Goal: Check status: Check status

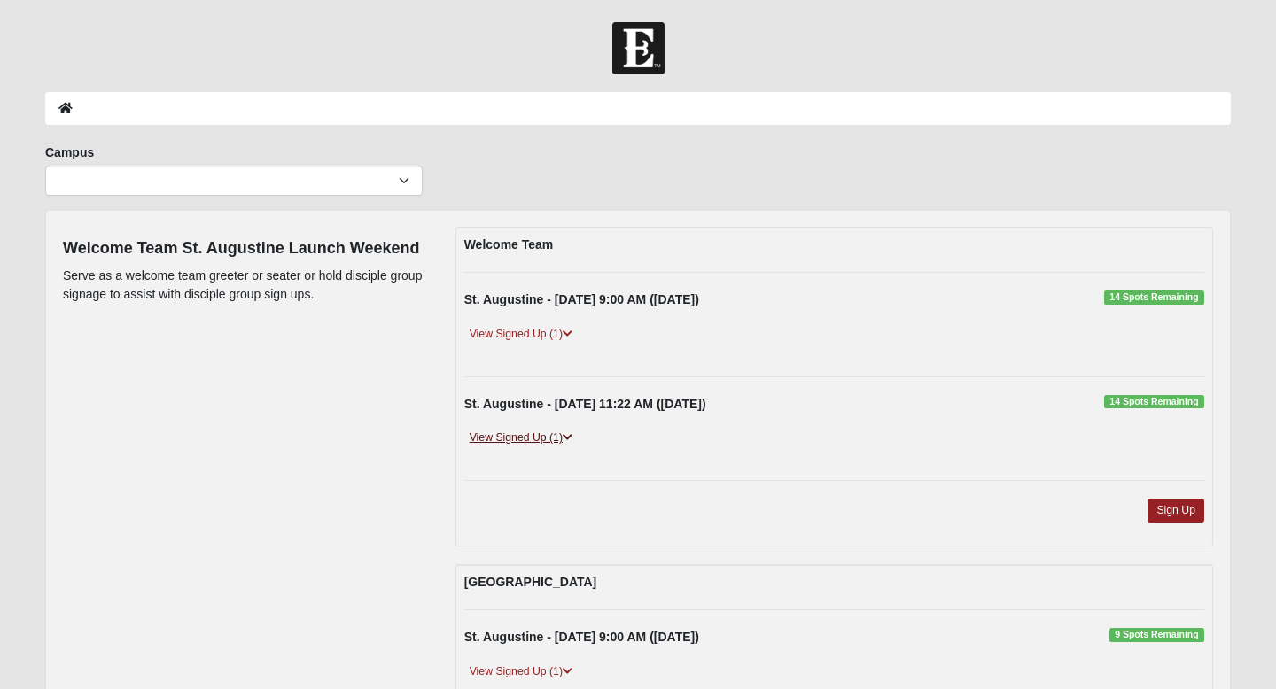
click at [565, 436] on icon at bounding box center [567, 437] width 10 height 11
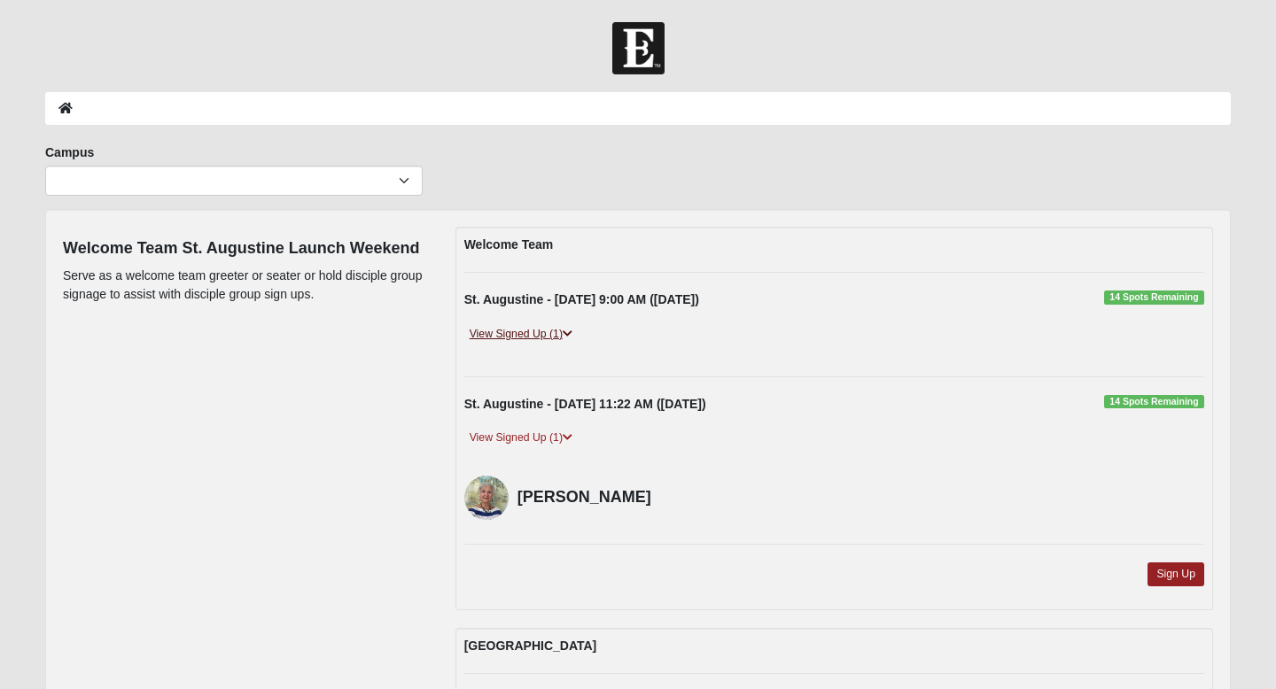
click at [562, 330] on link "View Signed Up (1)" at bounding box center [520, 334] width 113 height 19
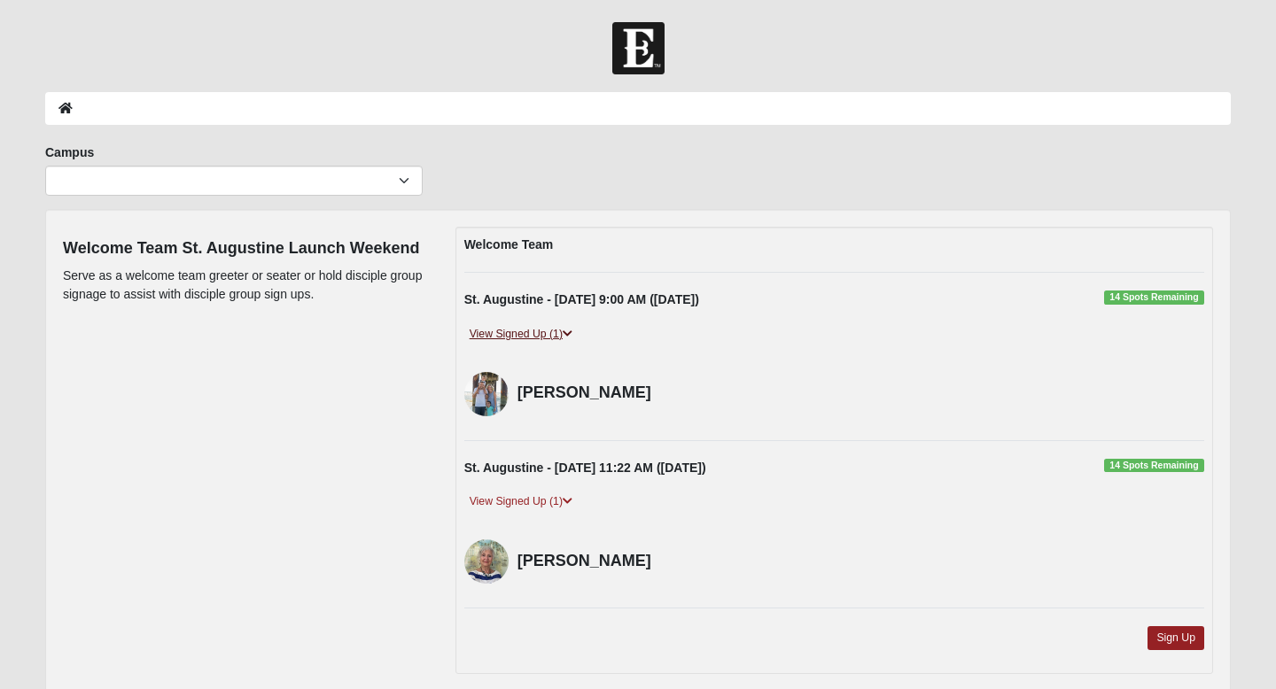
click at [562, 330] on link "View Signed Up (1)" at bounding box center [520, 334] width 113 height 19
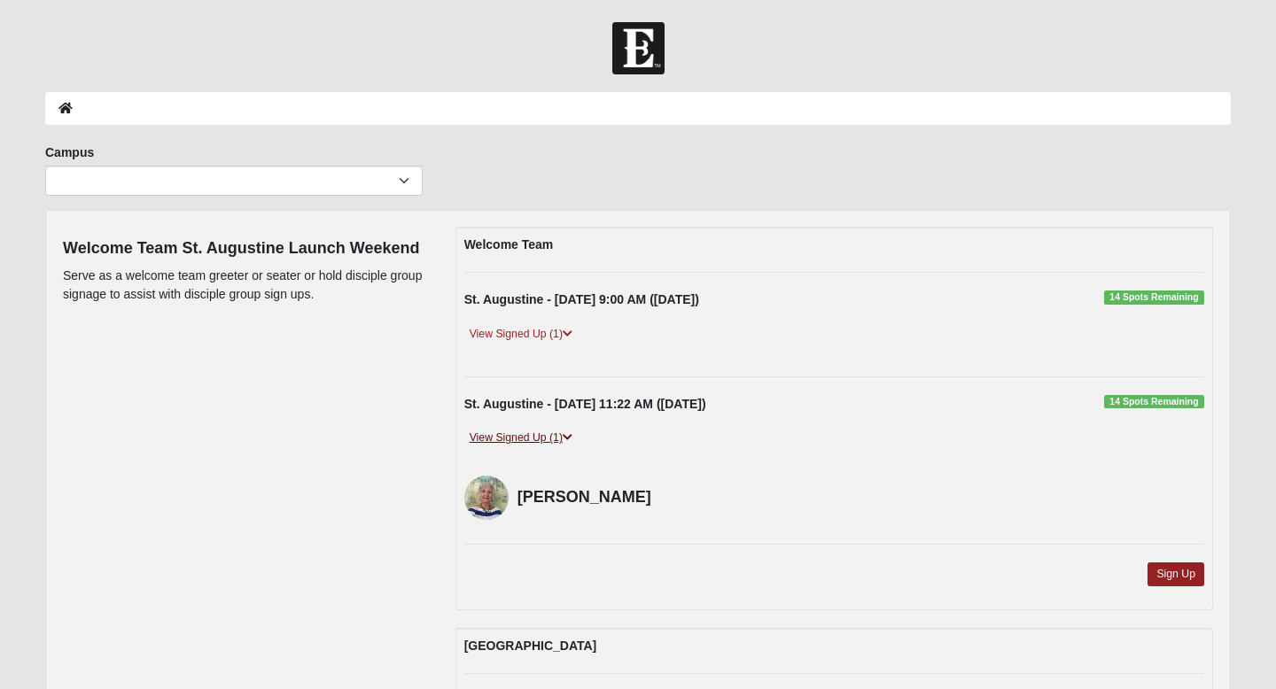
click at [562, 442] on link "View Signed Up (1)" at bounding box center [520, 438] width 113 height 19
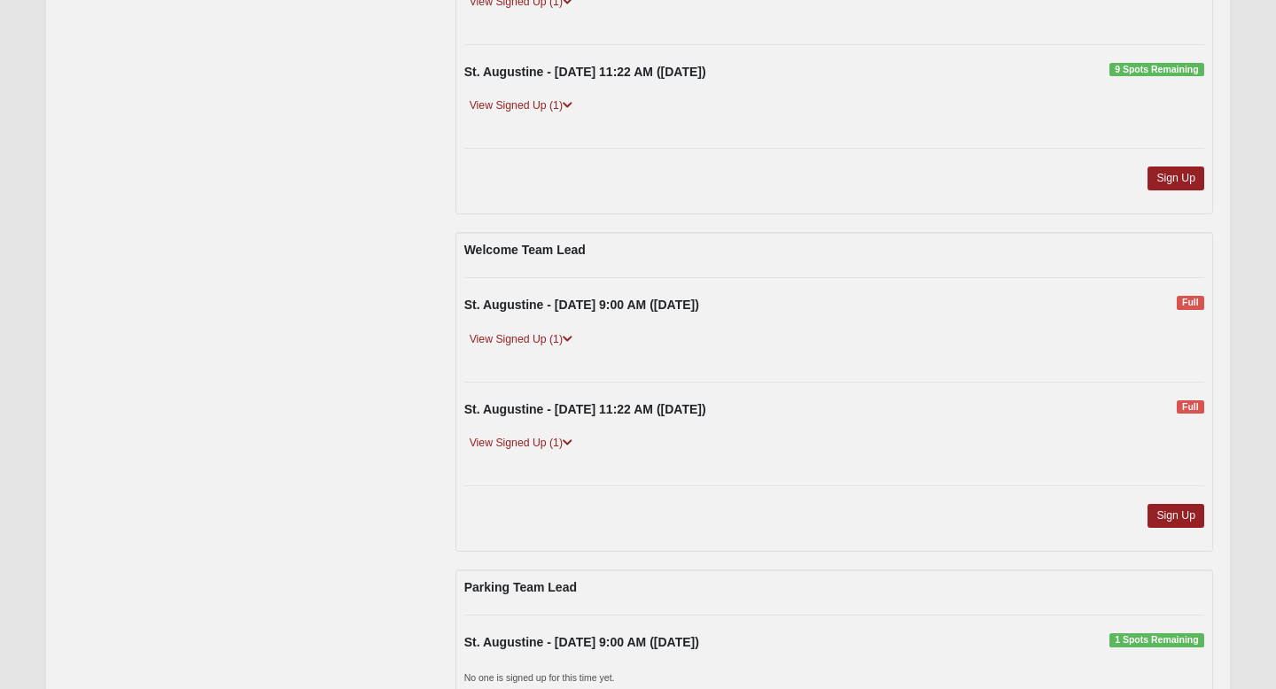
scroll to position [672, 0]
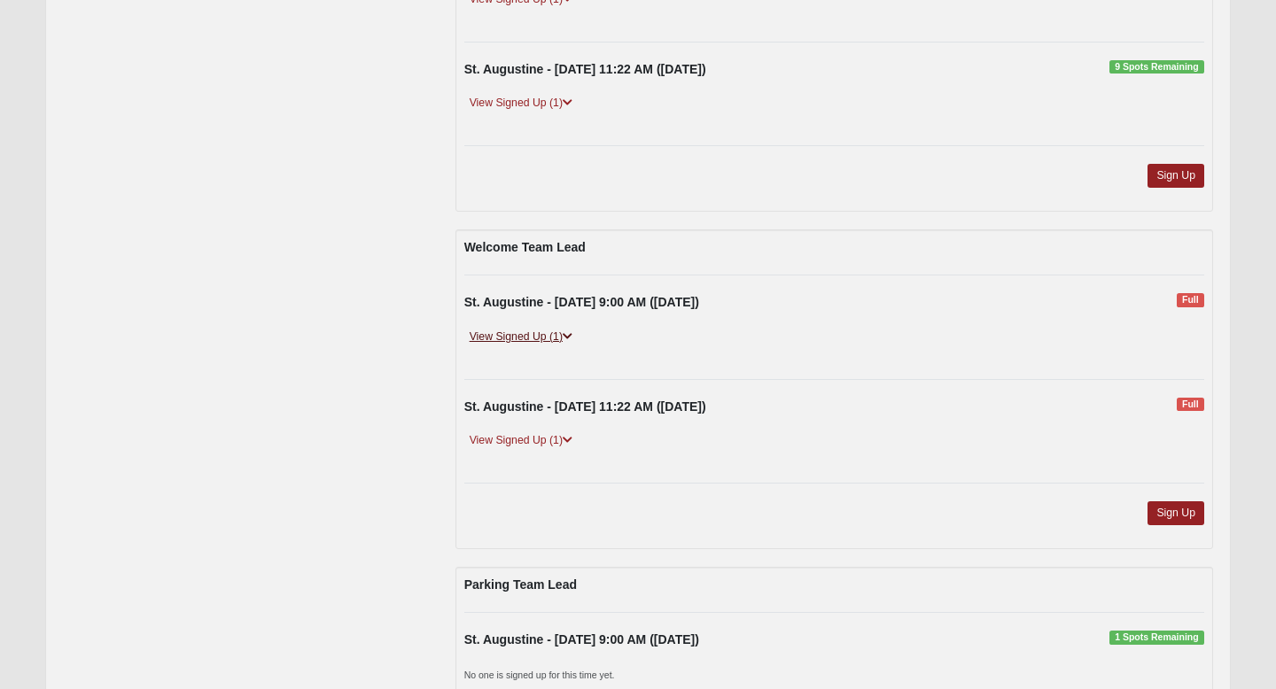
click at [551, 334] on link "View Signed Up (1)" at bounding box center [520, 337] width 113 height 19
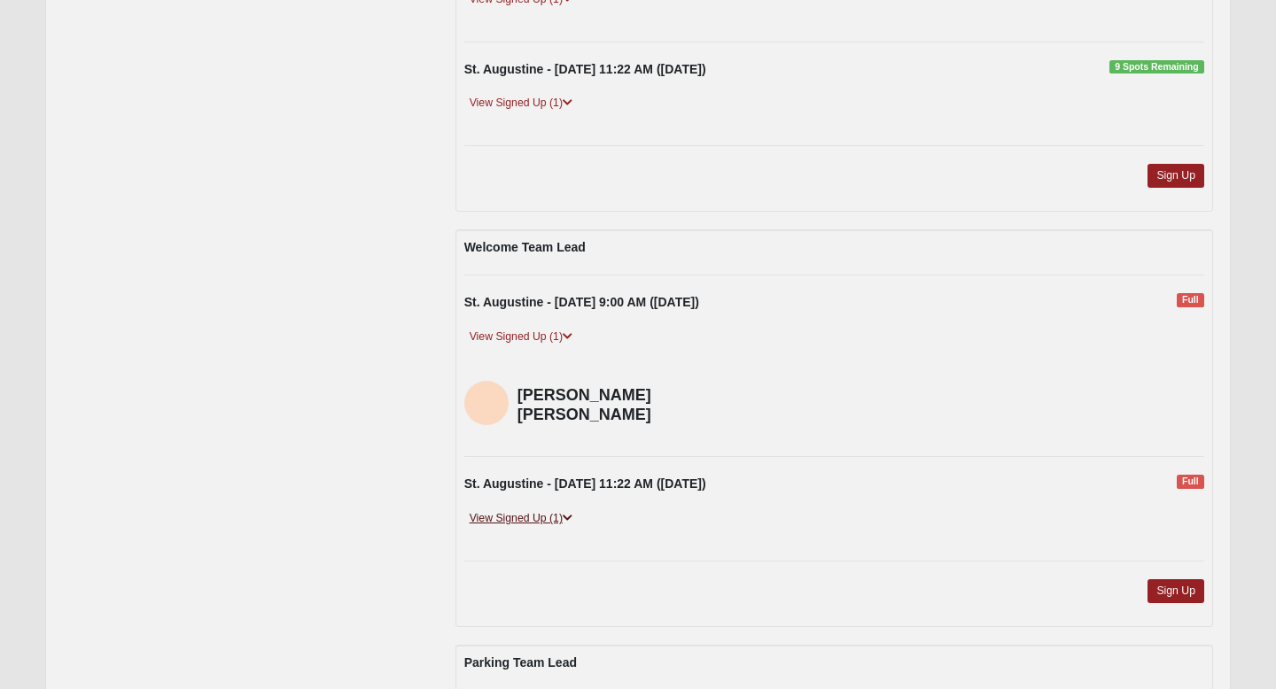
click at [548, 509] on link "View Signed Up (1)" at bounding box center [520, 518] width 113 height 19
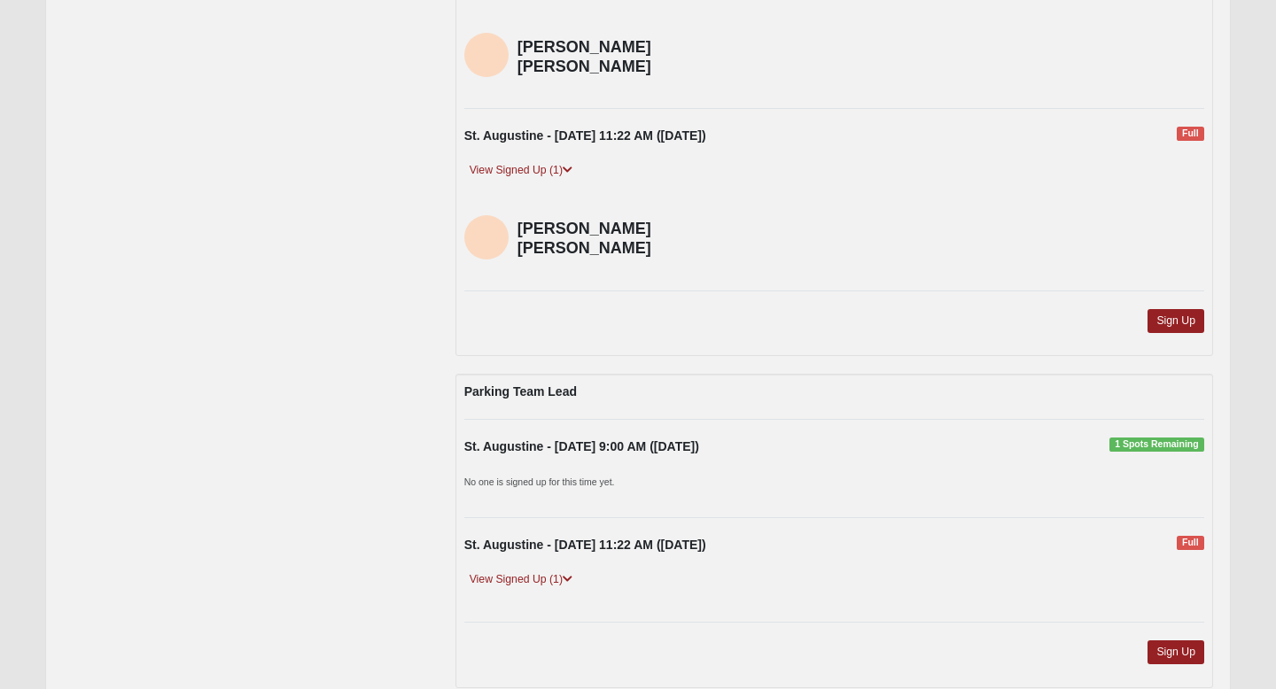
scroll to position [1091, 0]
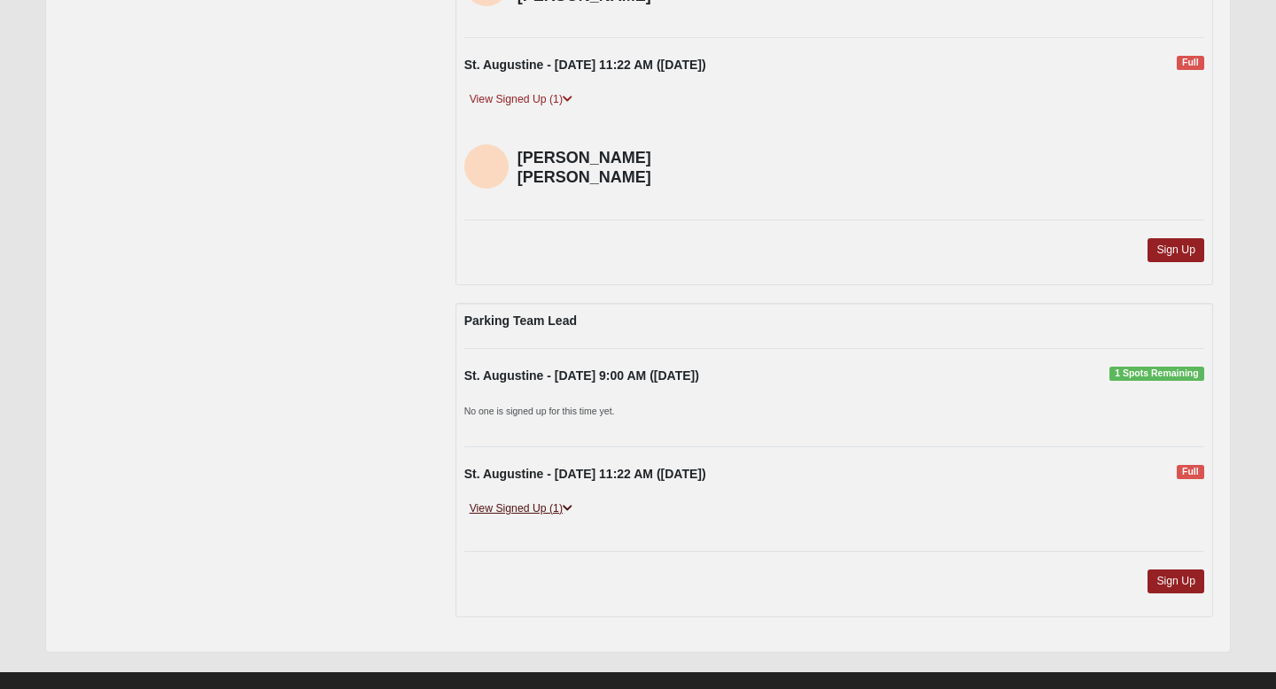
click at [551, 500] on link "View Signed Up (1)" at bounding box center [520, 509] width 113 height 19
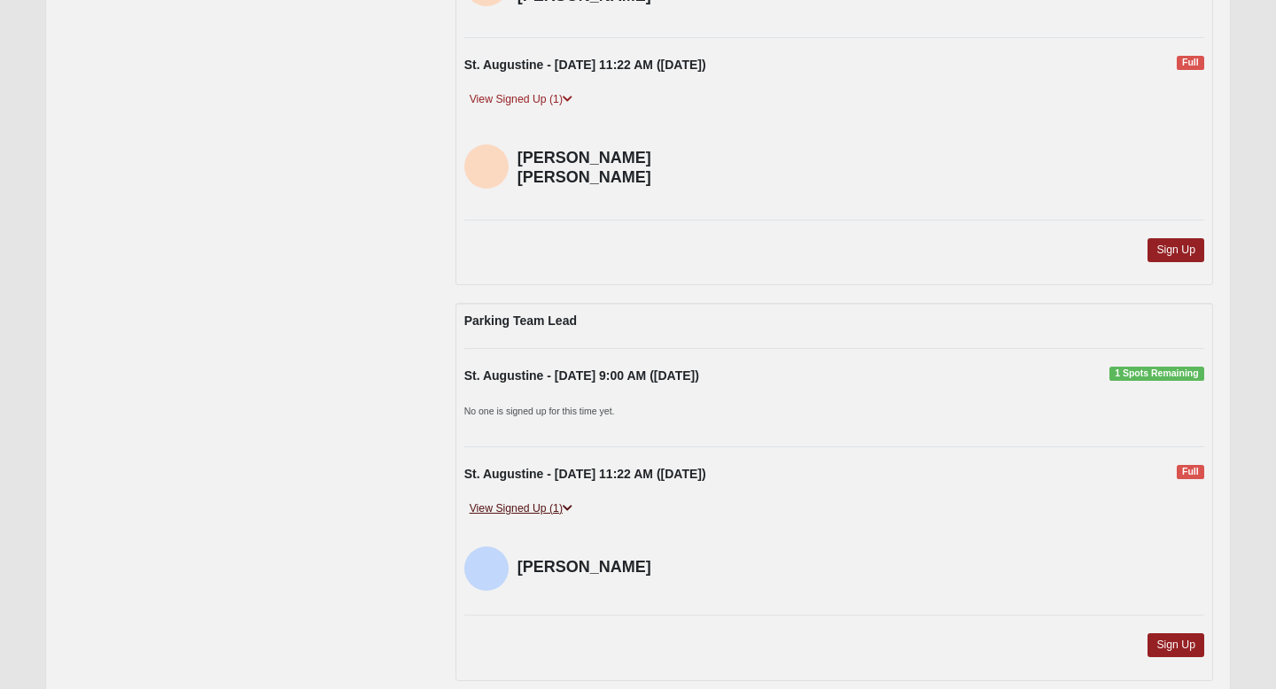
click at [551, 500] on link "View Signed Up (1)" at bounding box center [520, 509] width 113 height 19
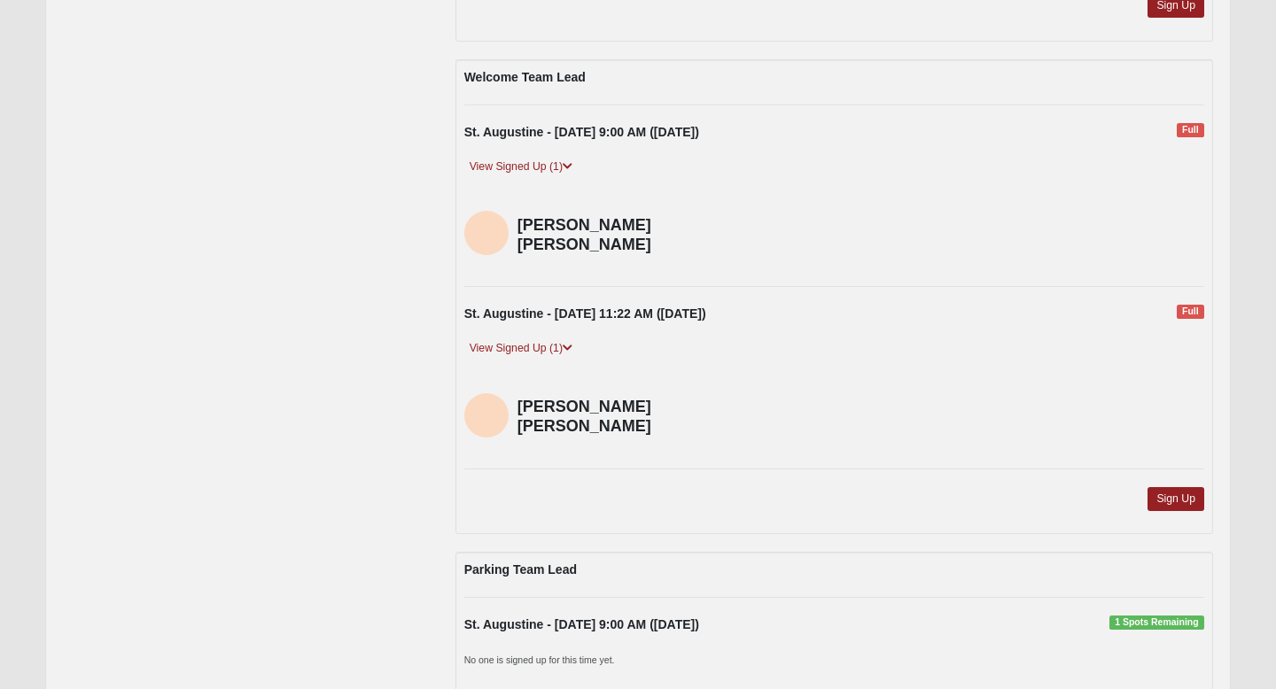
scroll to position [781, 0]
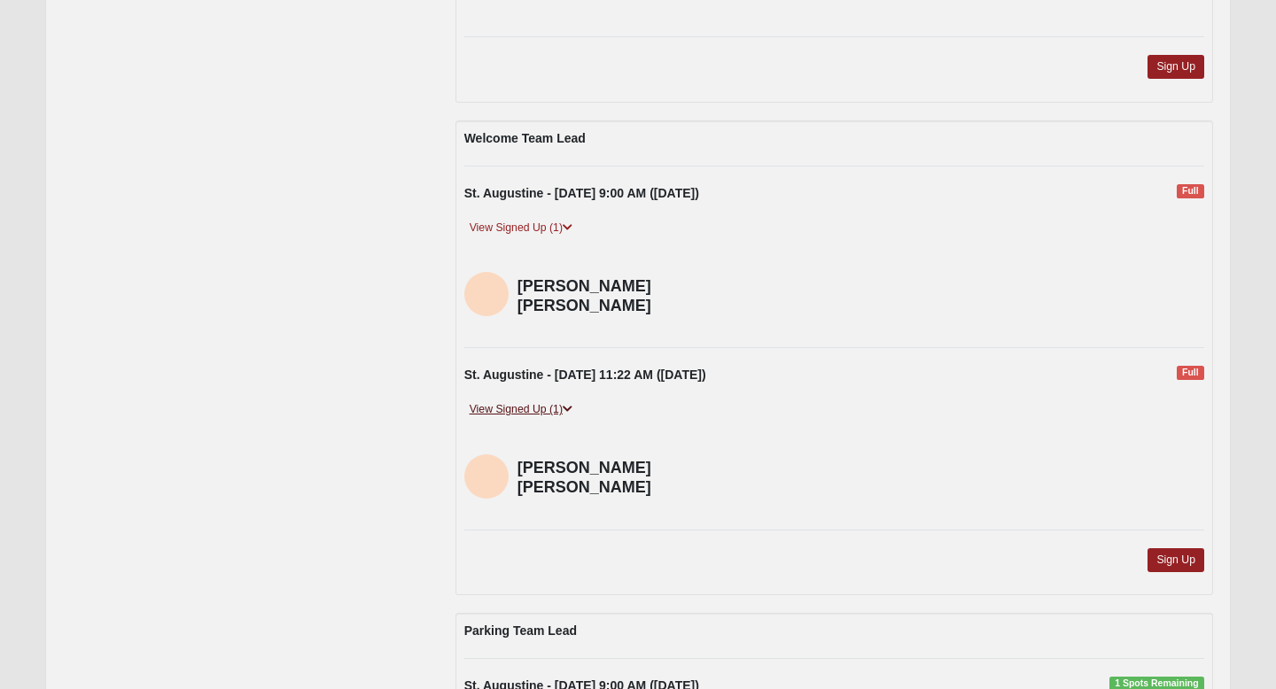
click at [540, 400] on link "View Signed Up (1)" at bounding box center [520, 409] width 113 height 19
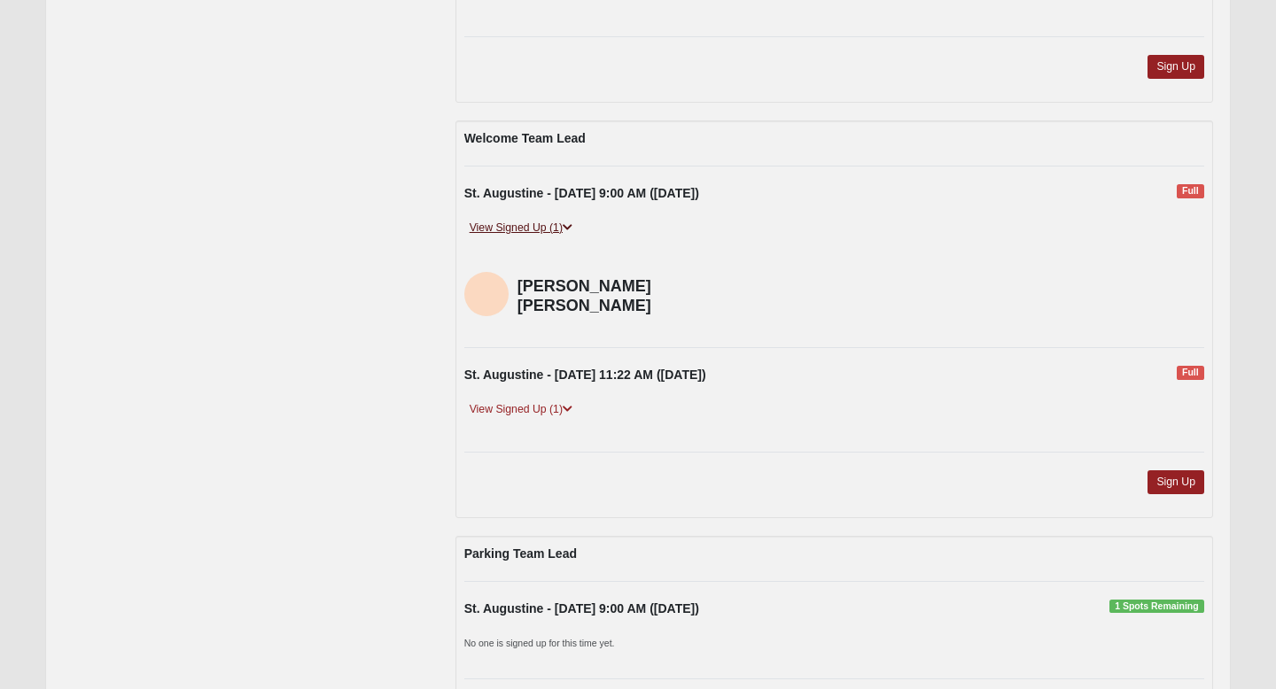
click at [548, 233] on link "View Signed Up (1)" at bounding box center [520, 228] width 113 height 19
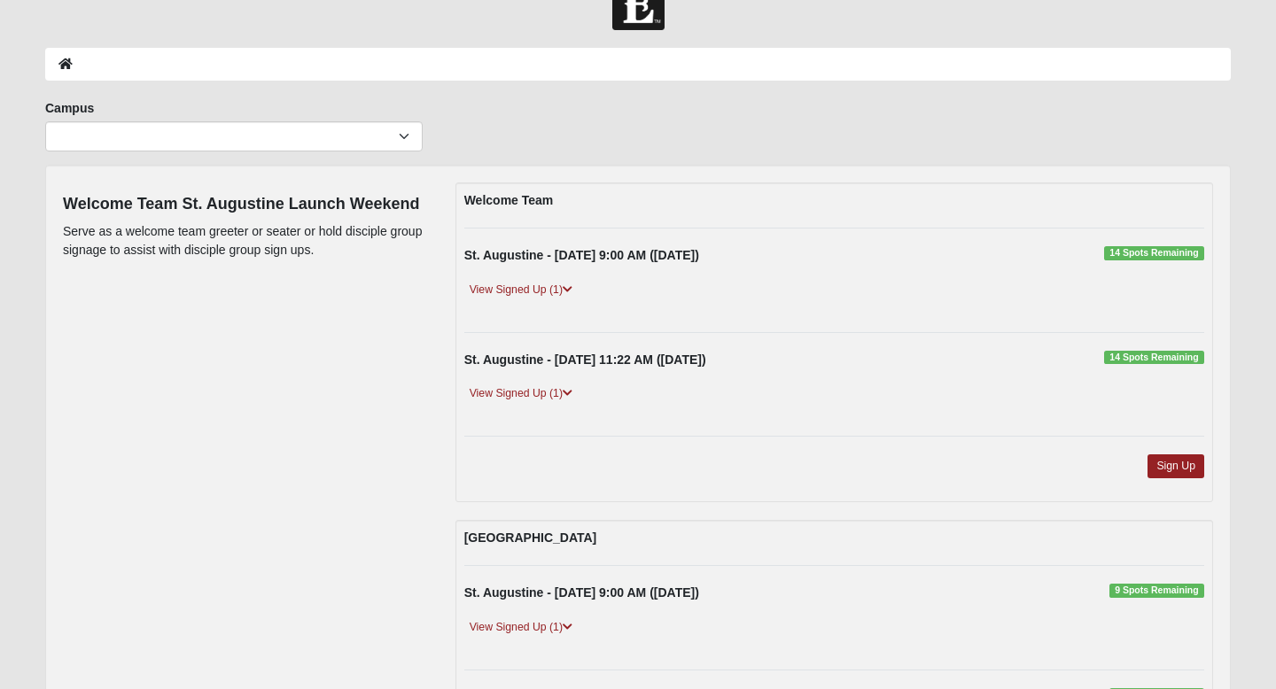
scroll to position [0, 0]
